Goal: Transaction & Acquisition: Purchase product/service

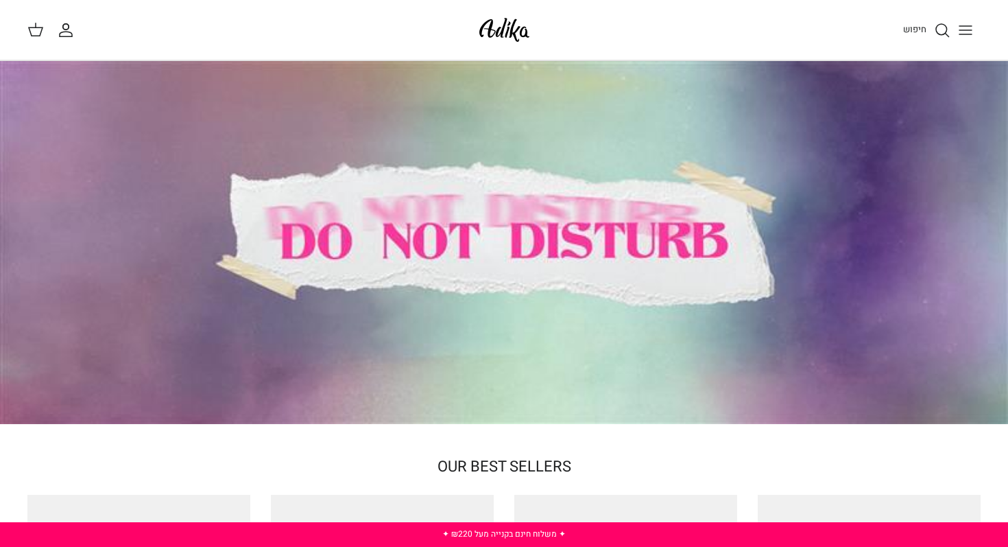
click at [514, 37] on img at bounding box center [504, 30] width 58 height 32
click at [646, 220] on div at bounding box center [504, 242] width 1008 height 363
